Goal: Information Seeking & Learning: Learn about a topic

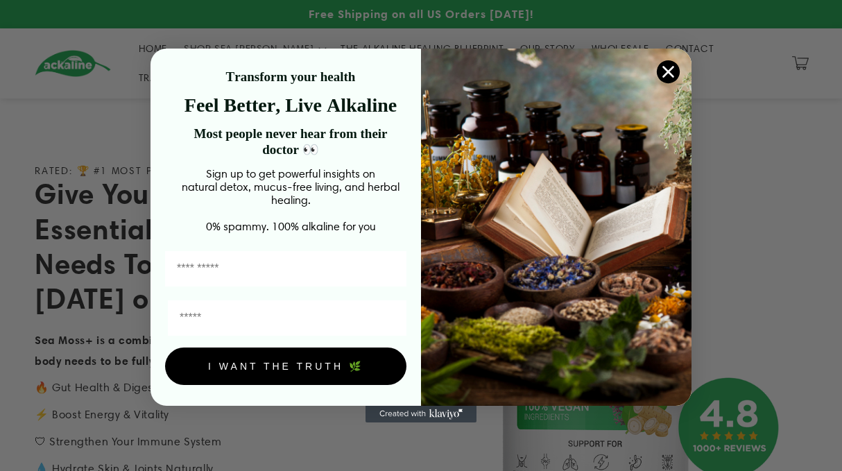
click at [665, 70] on circle "Close dialog" at bounding box center [668, 71] width 23 height 23
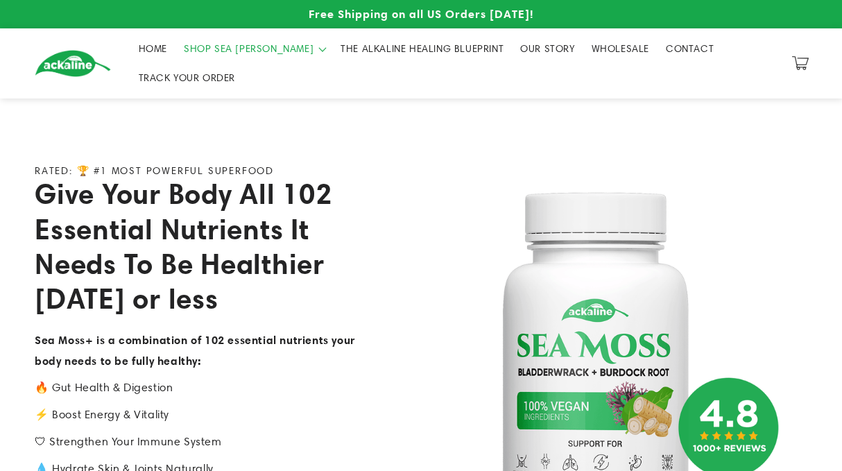
click at [230, 51] on span "SHOP SEA [PERSON_NAME]" at bounding box center [249, 48] width 130 height 12
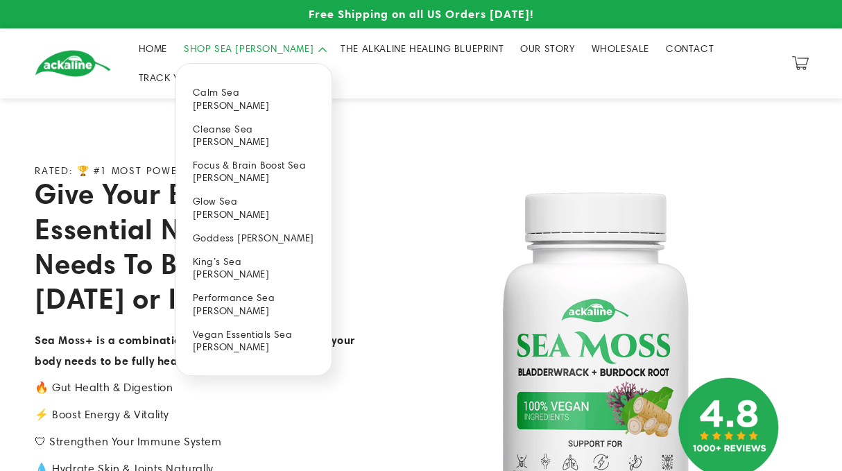
click at [247, 118] on link "Cleanse Sea [PERSON_NAME]" at bounding box center [253, 135] width 155 height 36
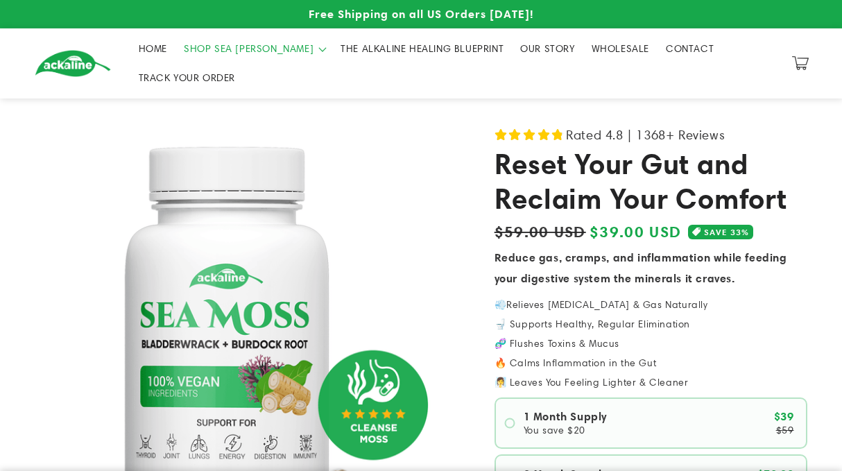
click at [520, 47] on span "OUR STORY" at bounding box center [547, 48] width 54 height 12
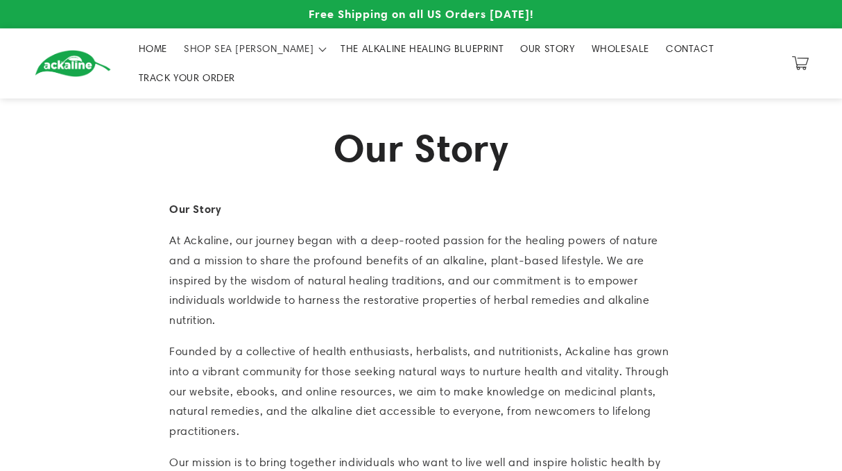
click at [666, 51] on span "CONTACT" at bounding box center [690, 48] width 48 height 12
click at [520, 50] on span "OUR STORY" at bounding box center [547, 48] width 54 height 12
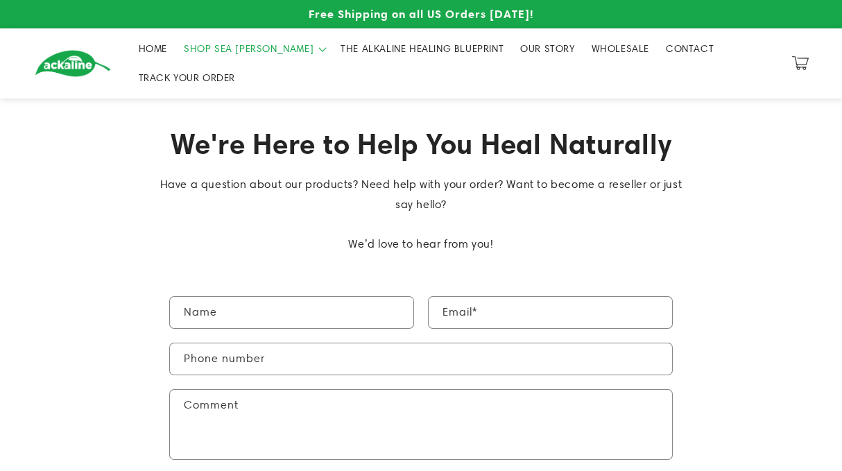
click at [236, 52] on span "SHOP SEA [PERSON_NAME]" at bounding box center [249, 48] width 130 height 12
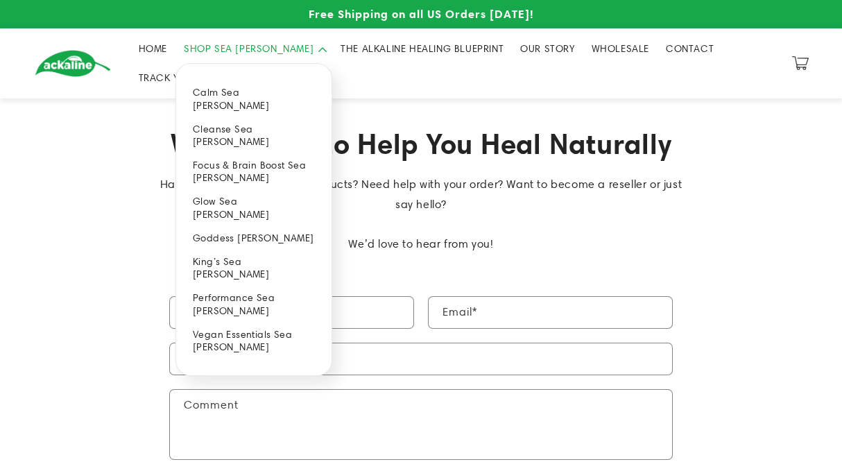
click at [239, 153] on link "Focus & Brain Boost Sea [PERSON_NAME]" at bounding box center [253, 171] width 155 height 36
click at [36, 123] on div "We're Here to Help You Heal Naturally Have a question about our products? Need …" at bounding box center [421, 184] width 842 height 173
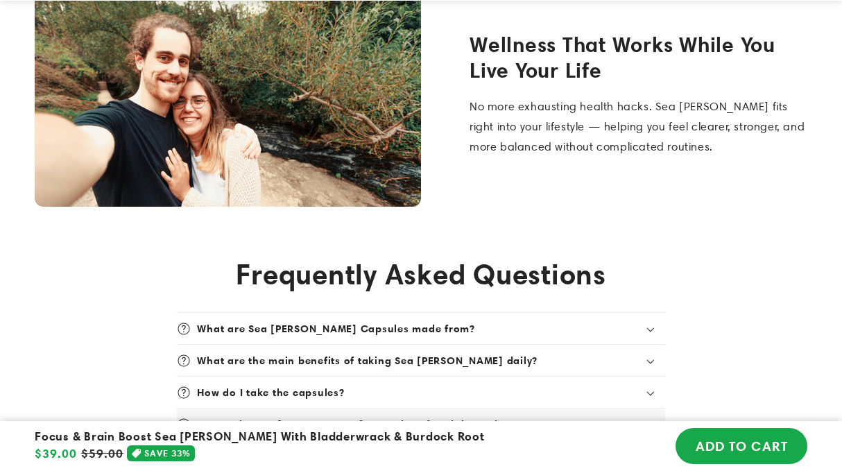
scroll to position [4242, 0]
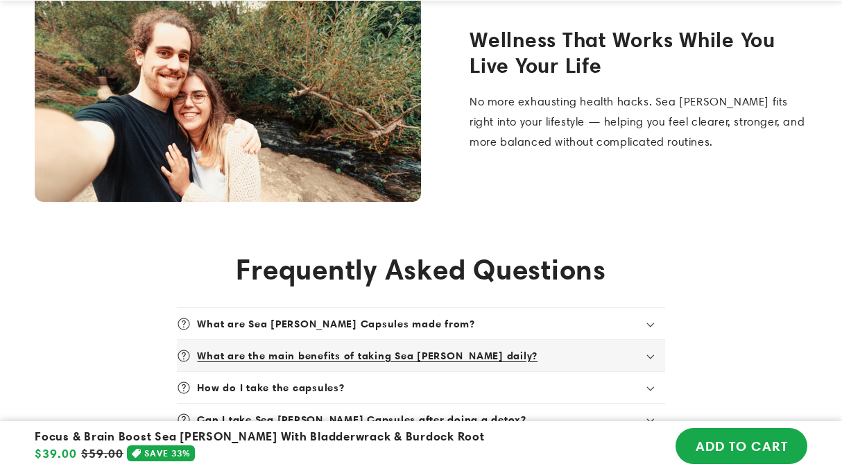
click at [647, 349] on div "What are the main benefits of taking Sea [PERSON_NAME] daily?" at bounding box center [421, 356] width 488 height 14
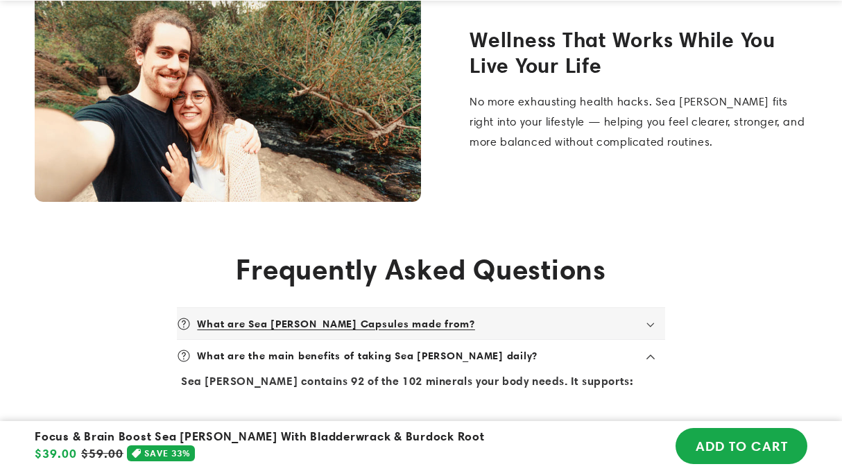
click at [642, 317] on div "What are Sea Moss Capsules made from?" at bounding box center [421, 324] width 488 height 14
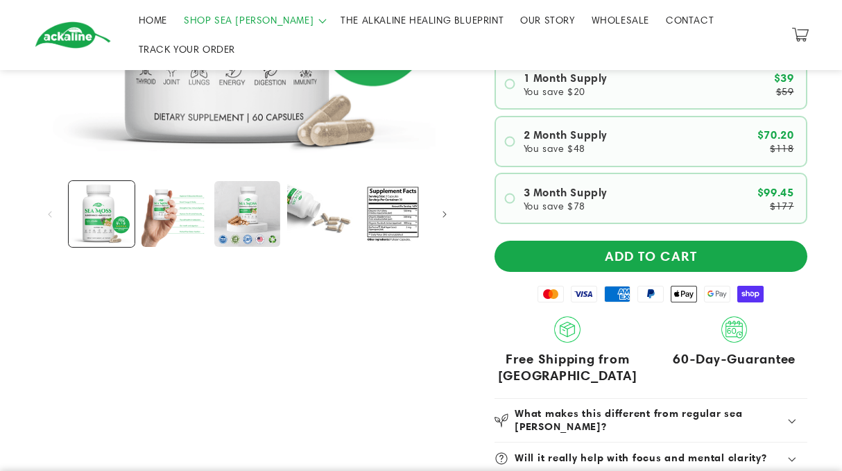
scroll to position [371, 0]
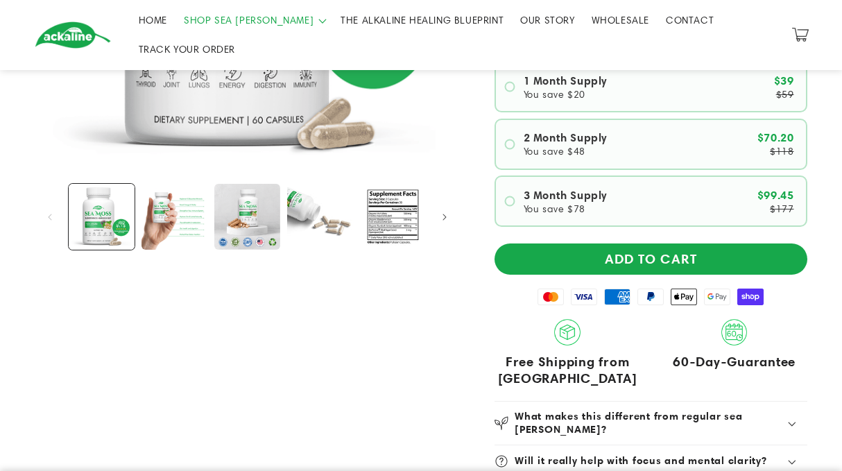
click at [791, 422] on icon at bounding box center [792, 425] width 9 height 6
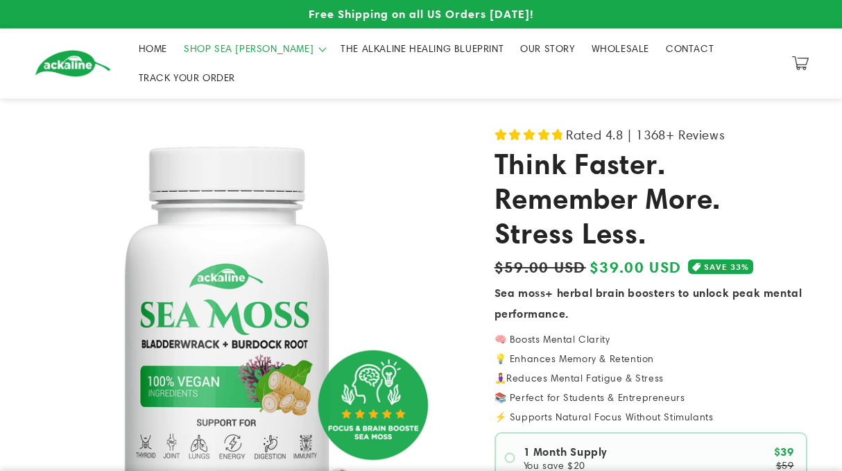
scroll to position [0, 0]
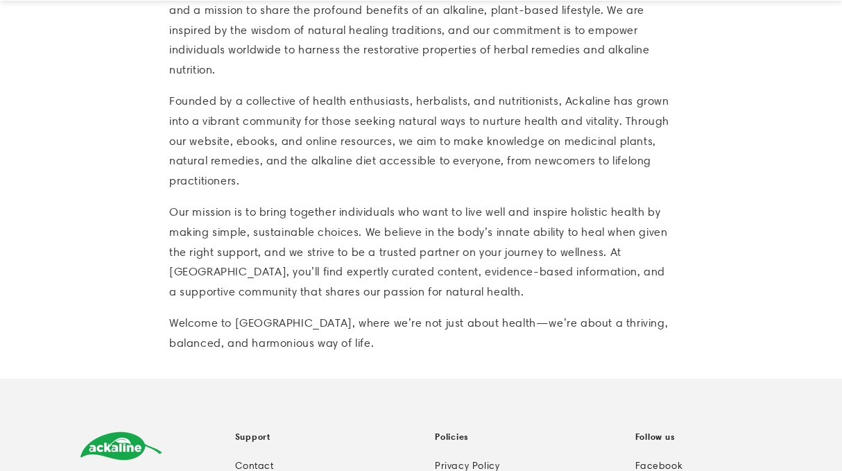
scroll to position [252, 0]
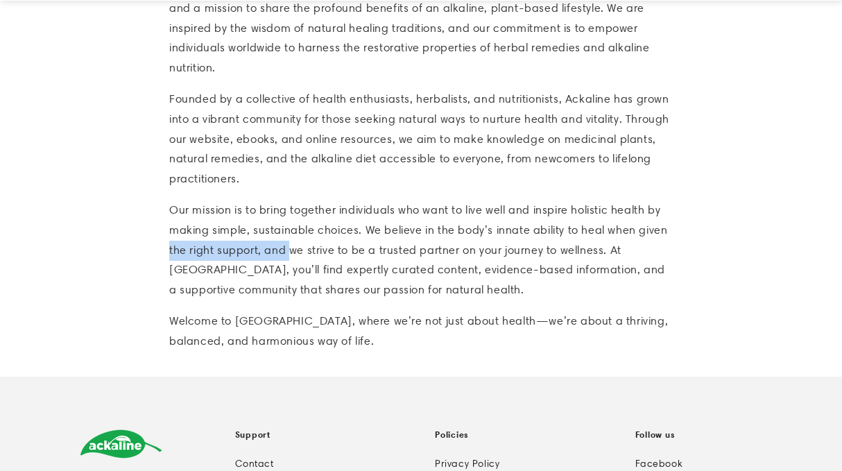
drag, startPoint x: 292, startPoint y: 241, endPoint x: 6, endPoint y: 238, distance: 285.6
click at [6, 238] on section "Our Story Our Story At Ackaline, our journey began with a deep-rooted passion f…" at bounding box center [421, 111] width 842 height 530
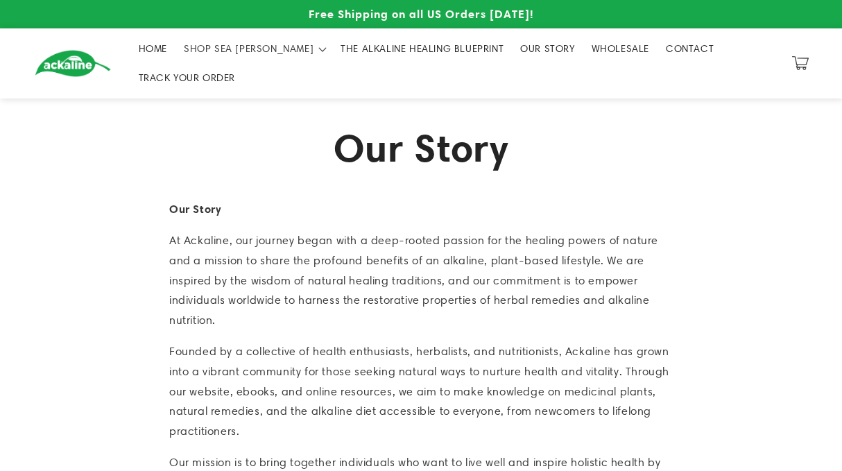
scroll to position [0, 0]
click at [216, 51] on span "SHOP SEA [PERSON_NAME]" at bounding box center [249, 48] width 130 height 12
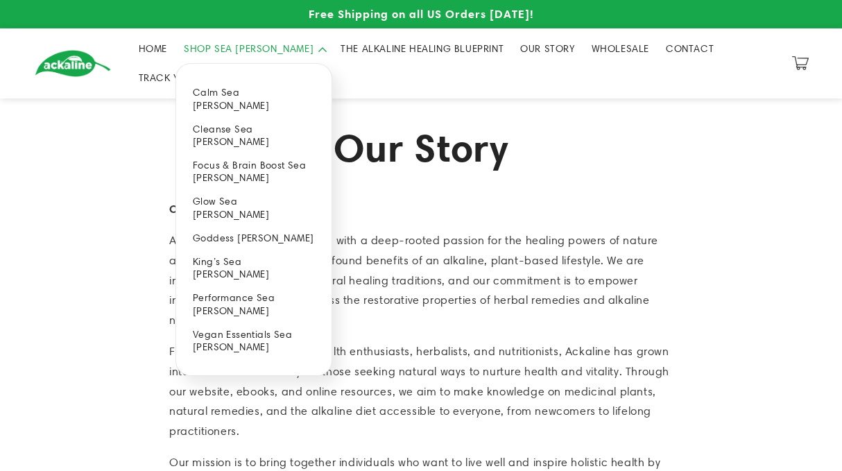
click at [242, 117] on link "Cleanse Sea [PERSON_NAME]" at bounding box center [253, 135] width 155 height 36
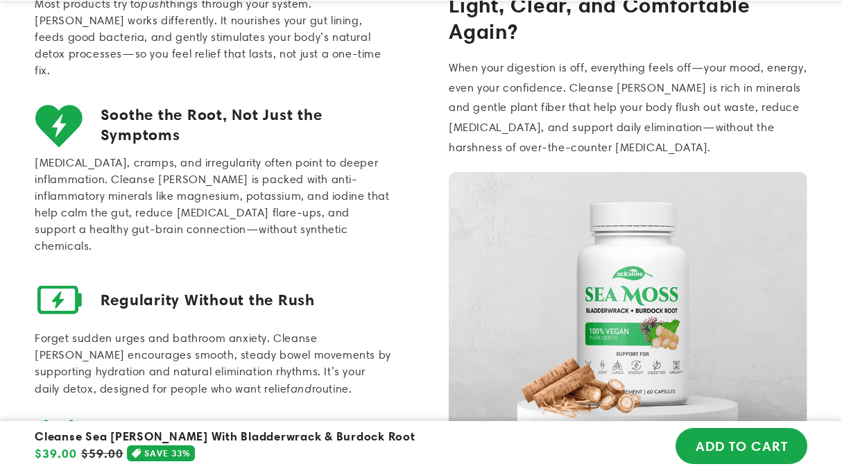
scroll to position [1676, 0]
